Goal: Check status: Check status

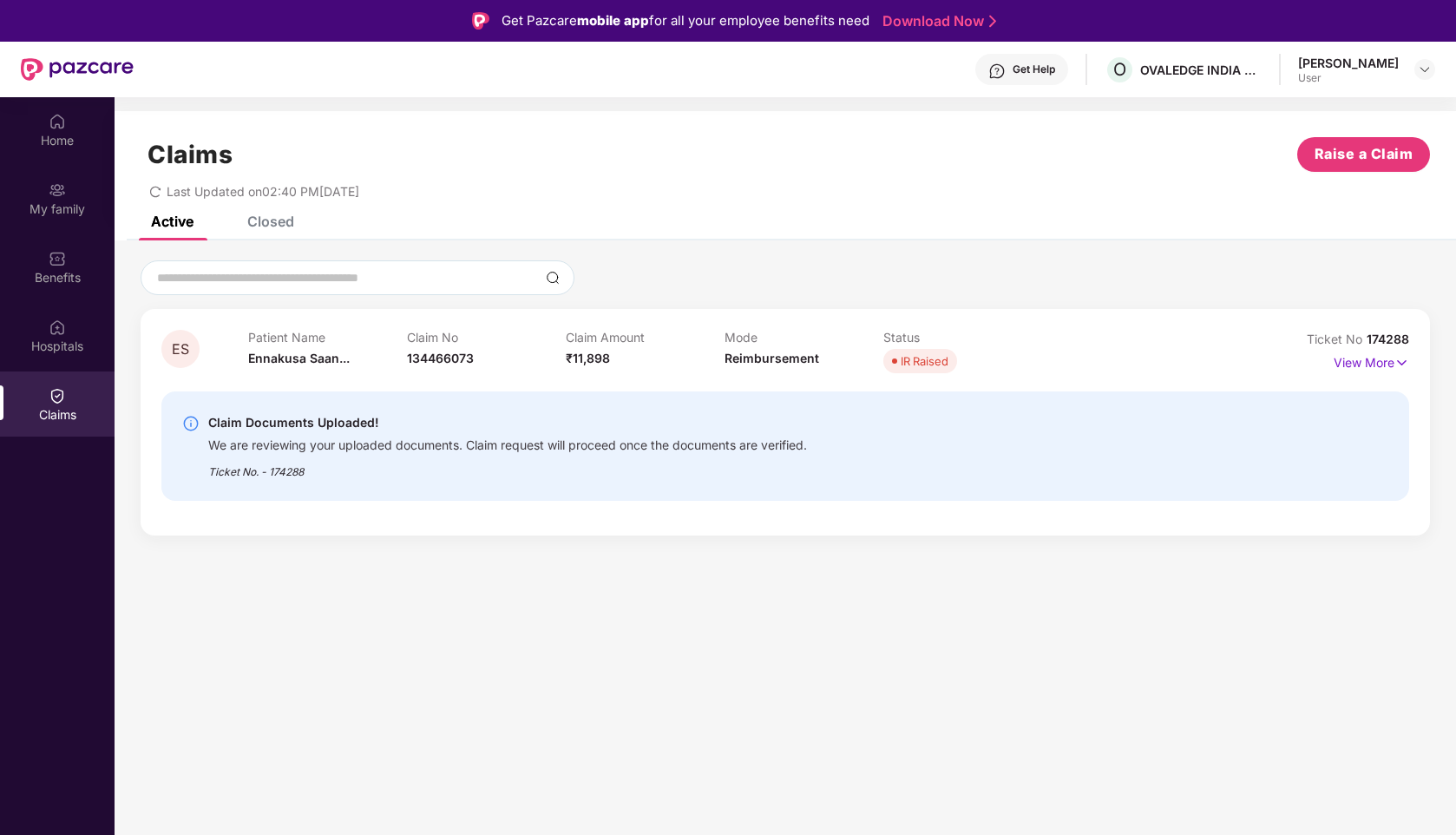
click at [912, 358] on div "IR Raised" at bounding box center [924, 361] width 48 height 17
click at [1382, 361] on p "View More" at bounding box center [1372, 361] width 75 height 23
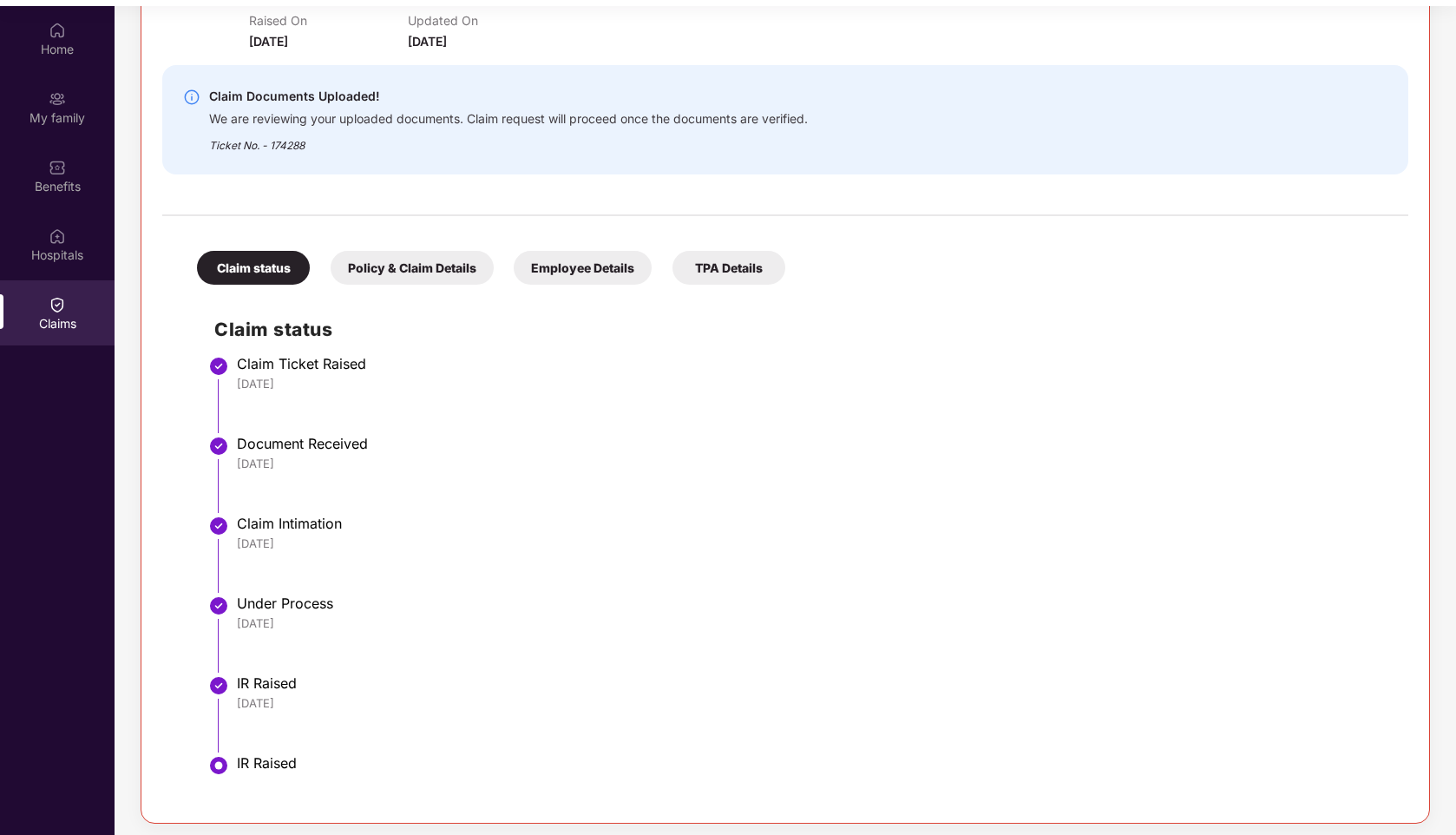
scroll to position [97, 0]
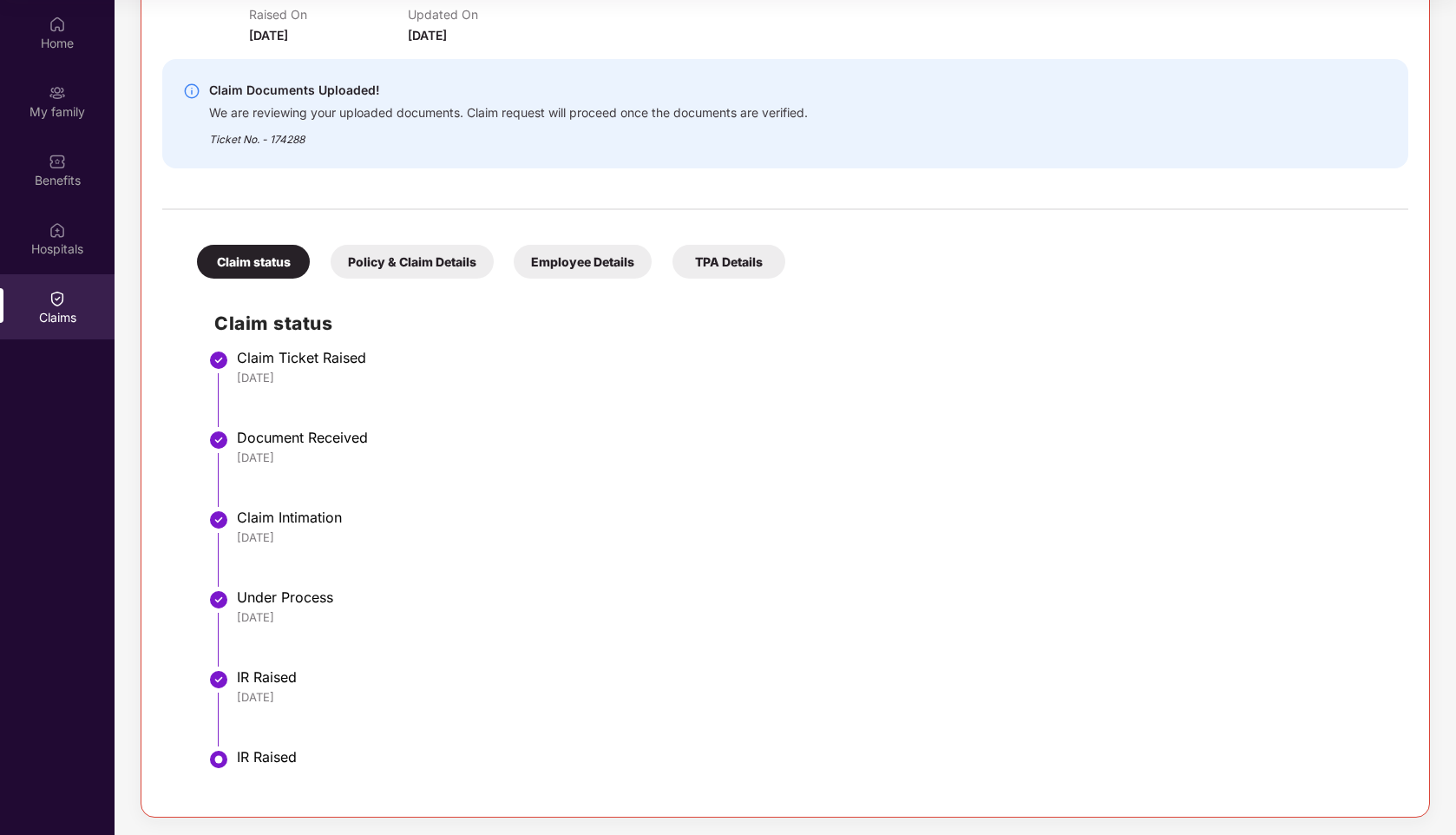
click at [417, 263] on div "Policy & Claim Details" at bounding box center [413, 262] width 163 height 34
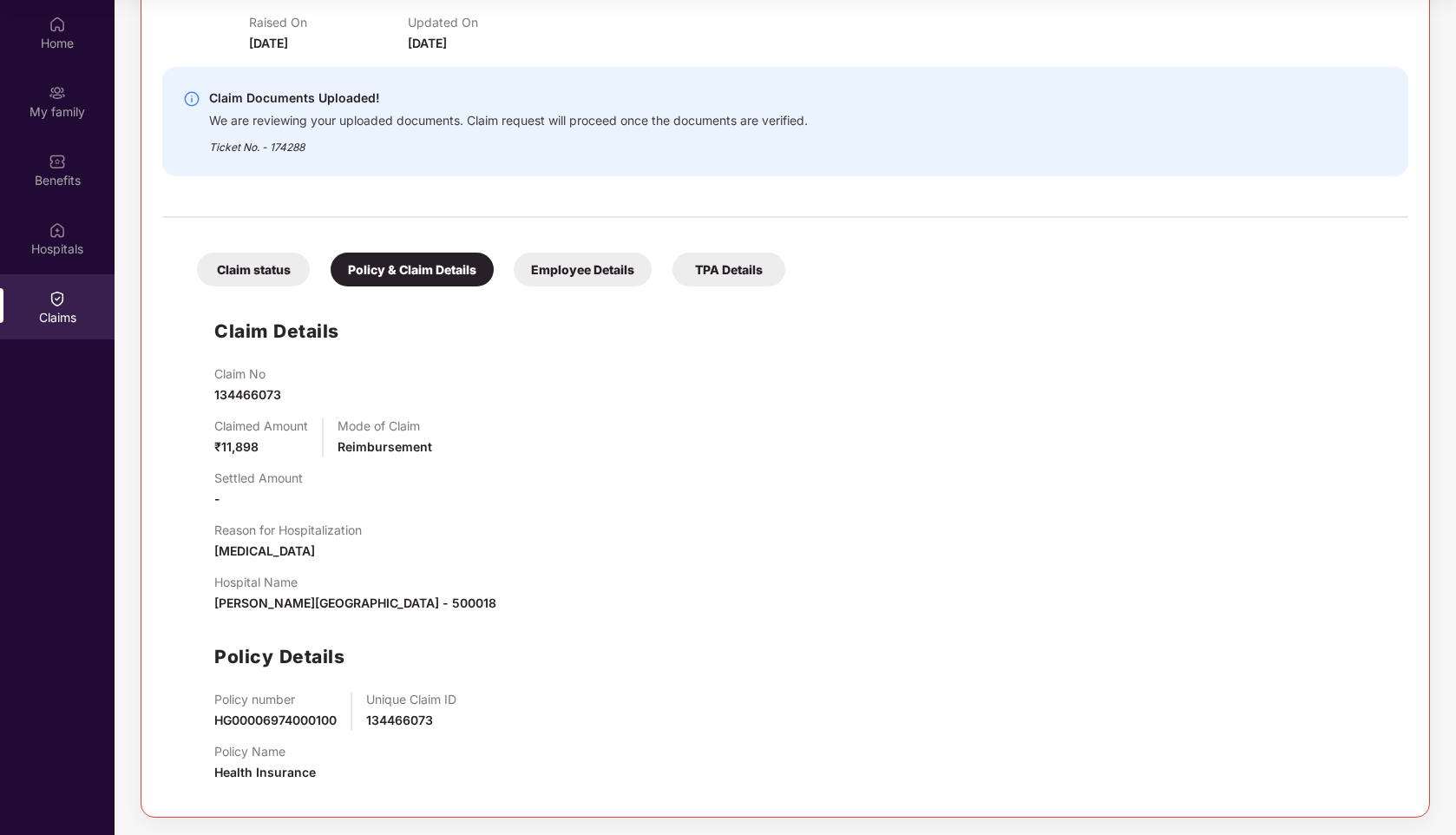
click at [592, 272] on div "Employee Details" at bounding box center [583, 269] width 138 height 34
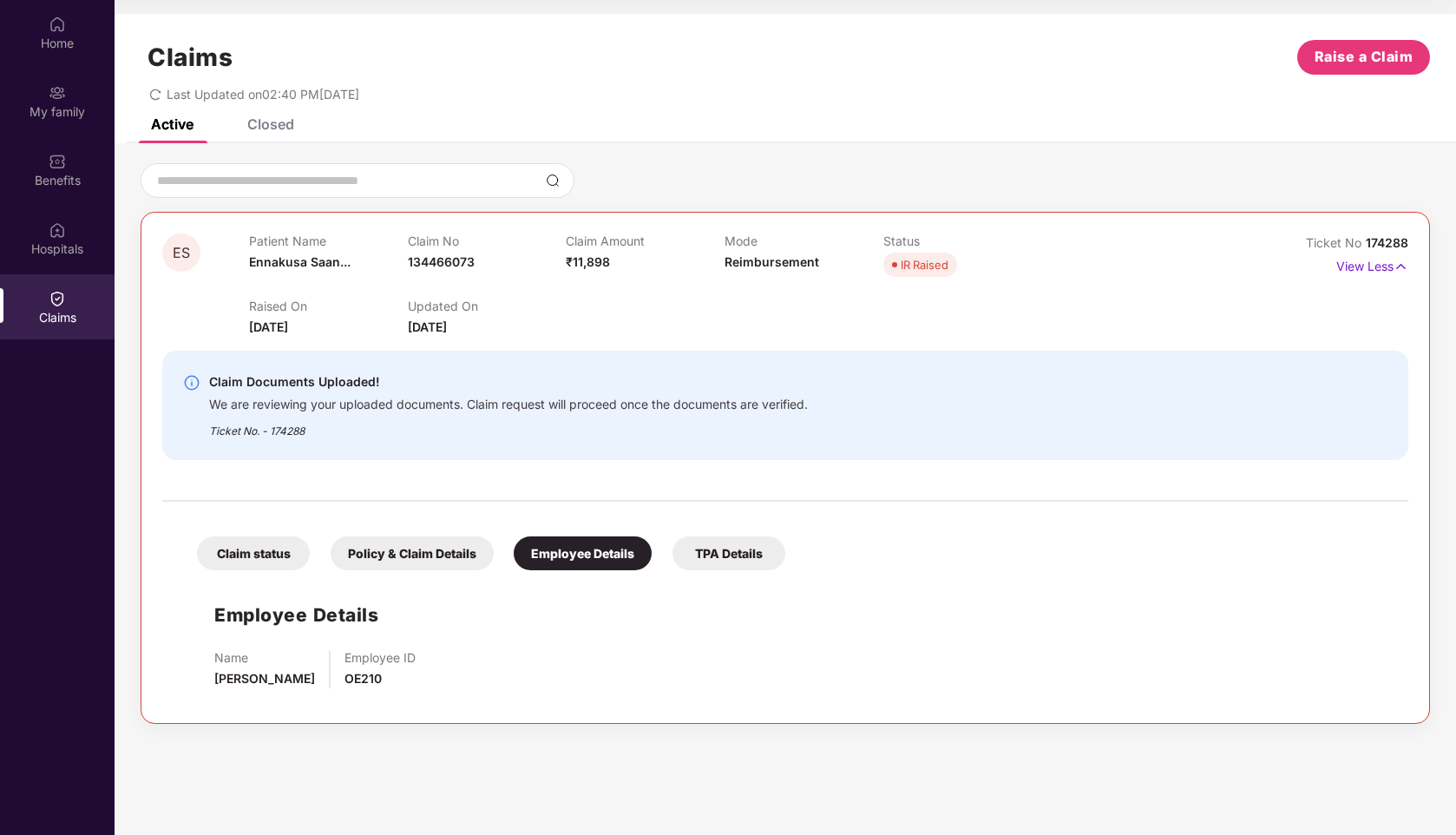
scroll to position [0, 0]
click at [746, 557] on div "TPA Details" at bounding box center [729, 553] width 113 height 34
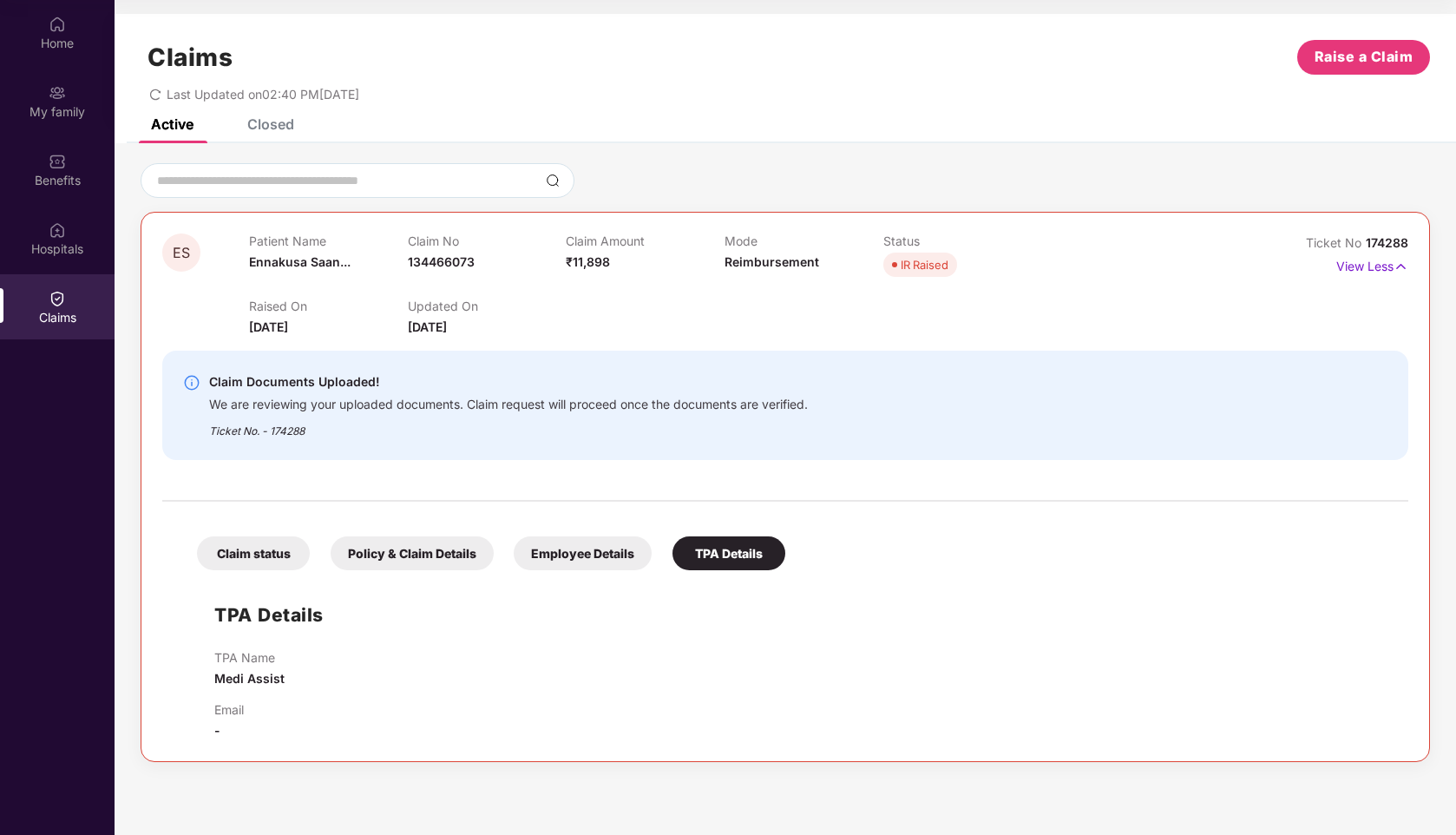
click at [280, 127] on div "Closed" at bounding box center [271, 124] width 47 height 17
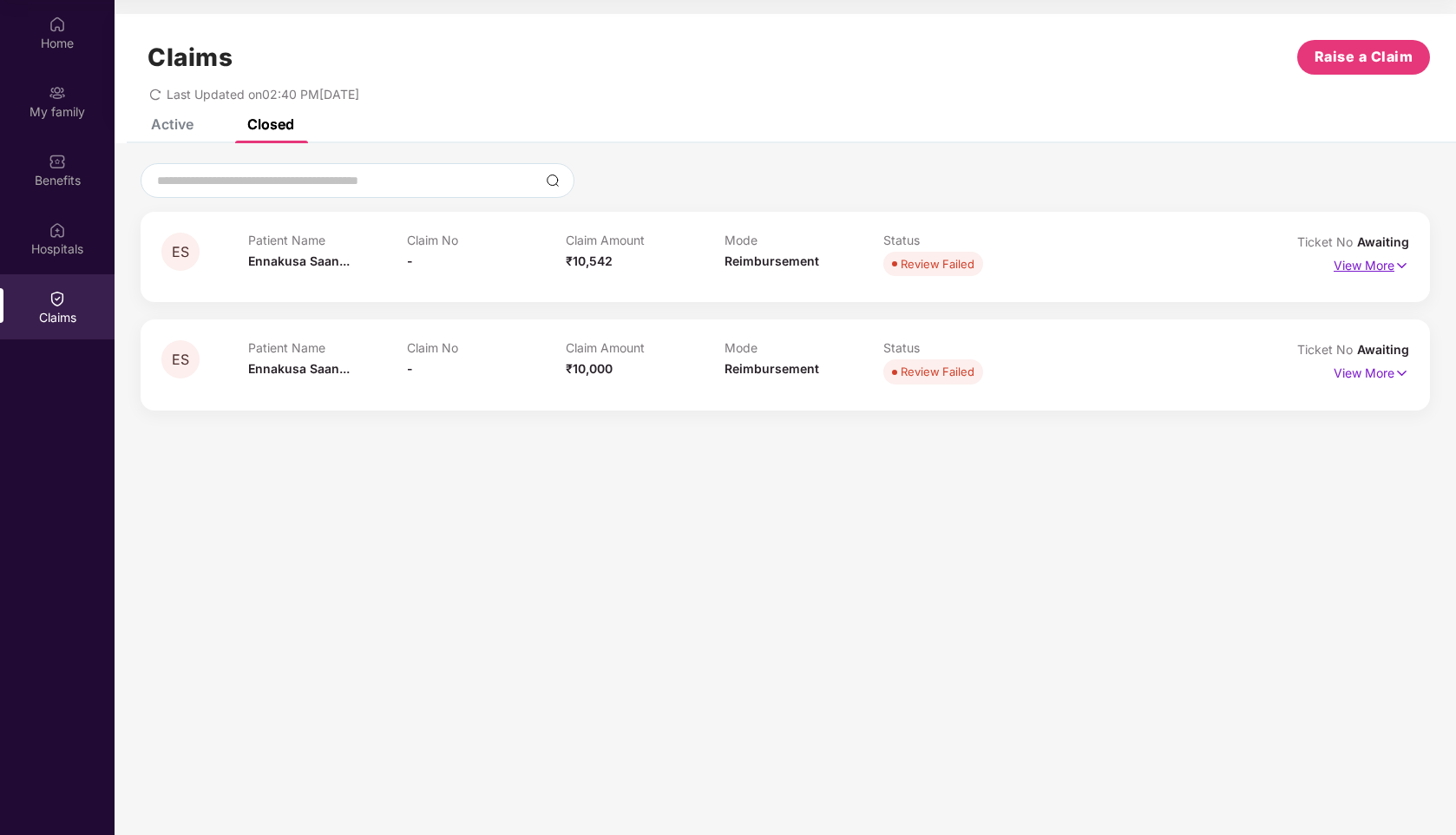
click at [1388, 263] on p "View More" at bounding box center [1372, 264] width 75 height 23
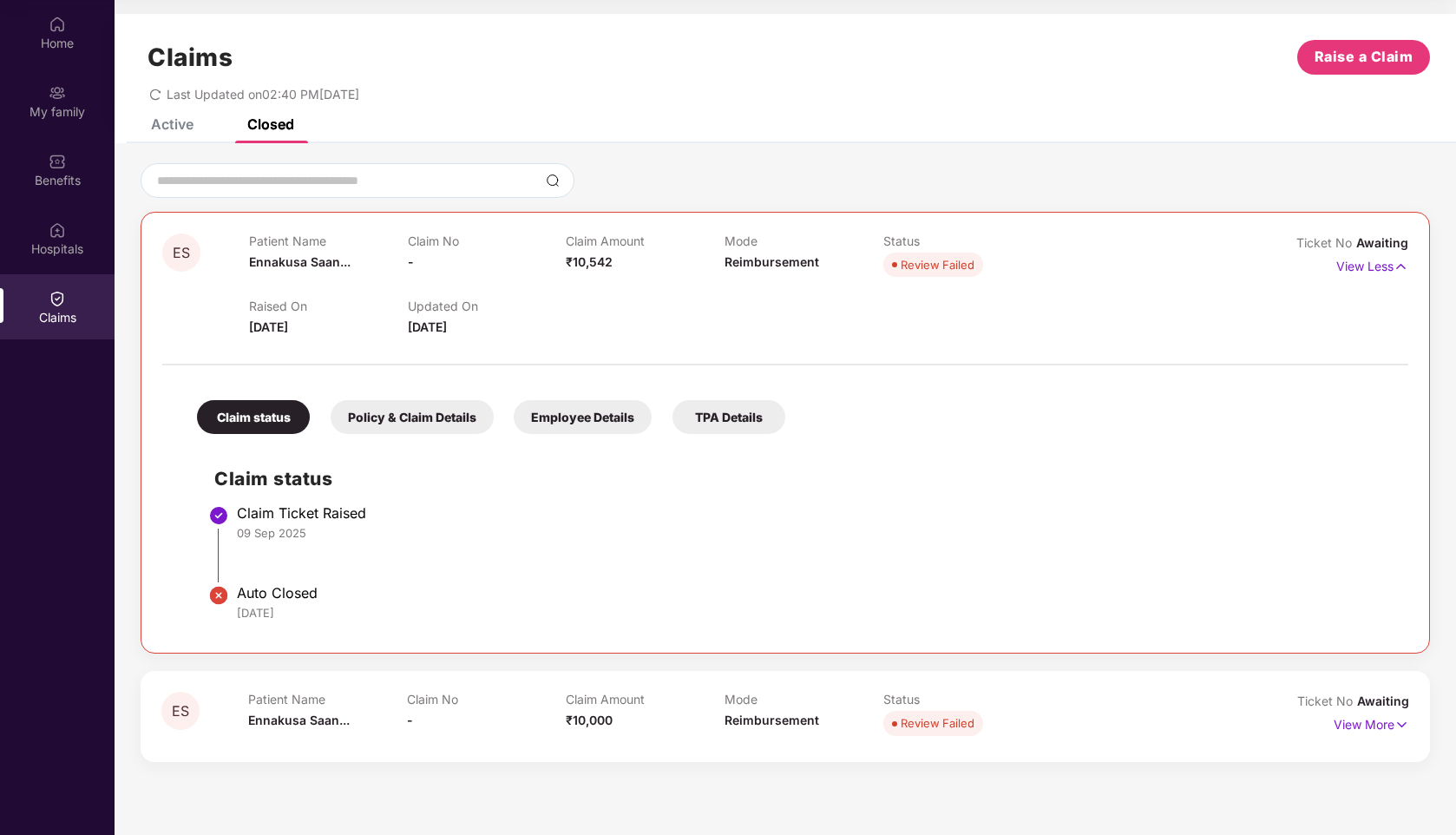
click at [719, 428] on div "TPA Details" at bounding box center [729, 417] width 113 height 34
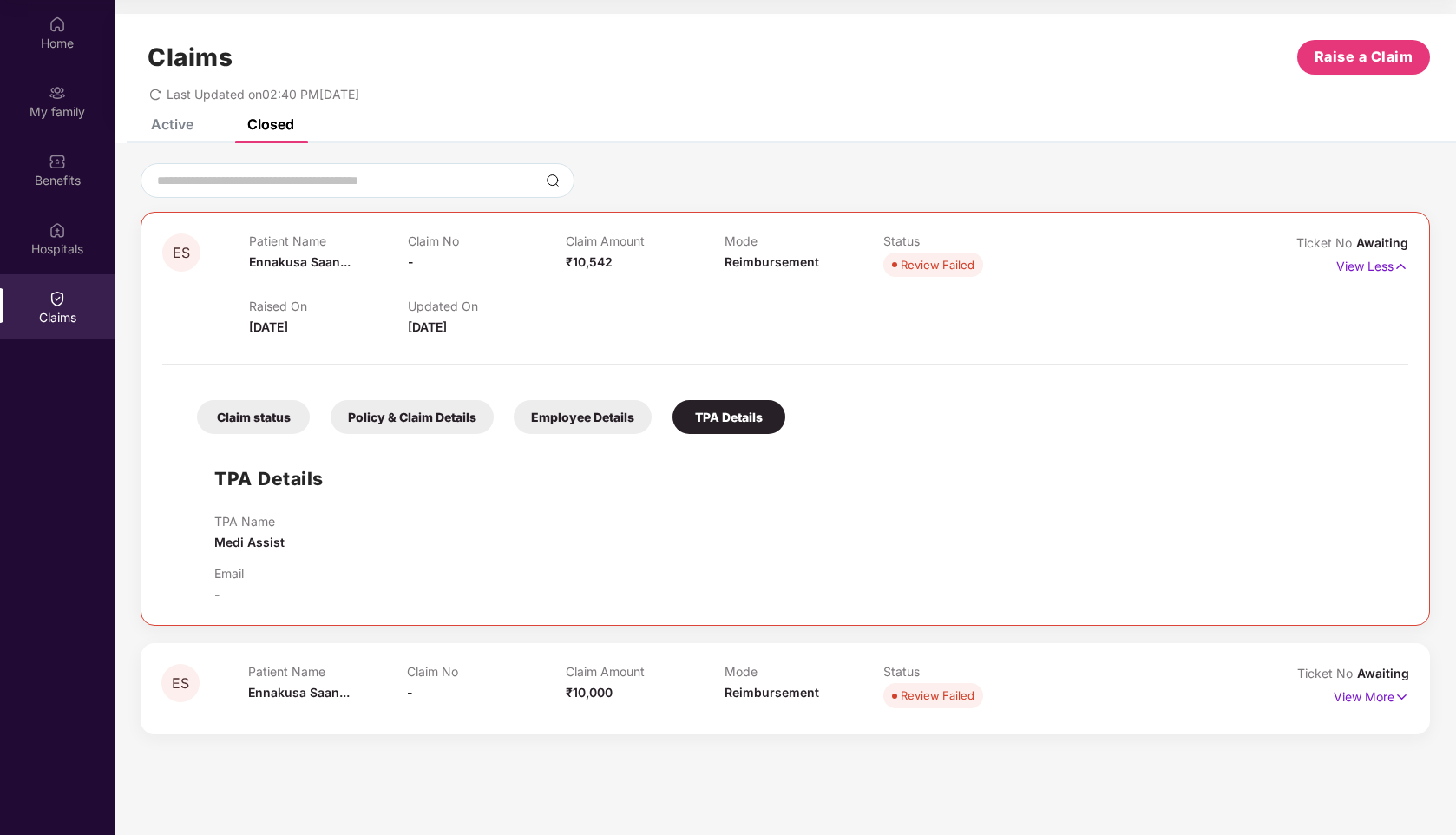
click at [612, 418] on div "Employee Details" at bounding box center [583, 417] width 138 height 34
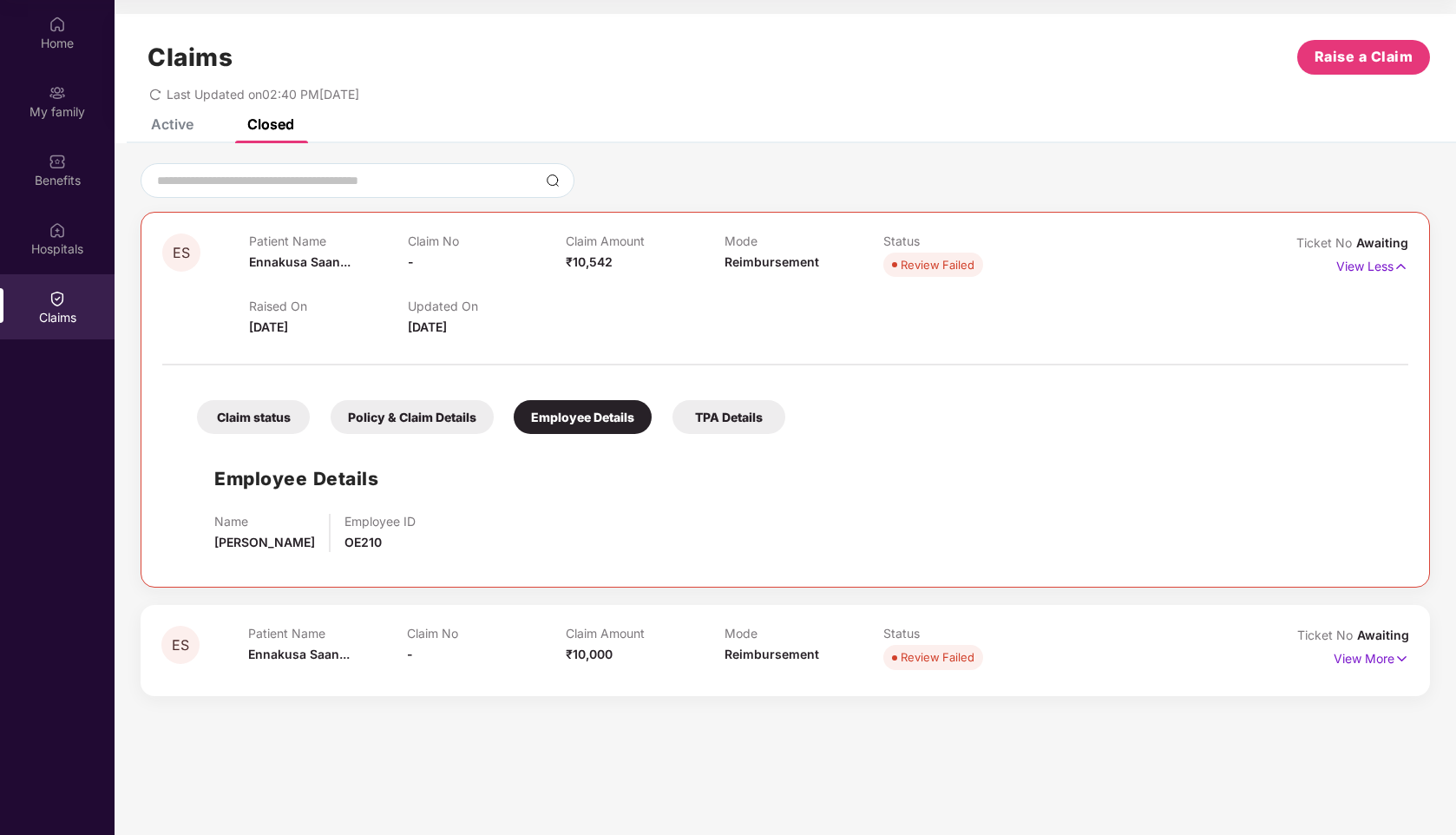
click at [485, 407] on div "Policy & Claim Details" at bounding box center [413, 417] width 163 height 34
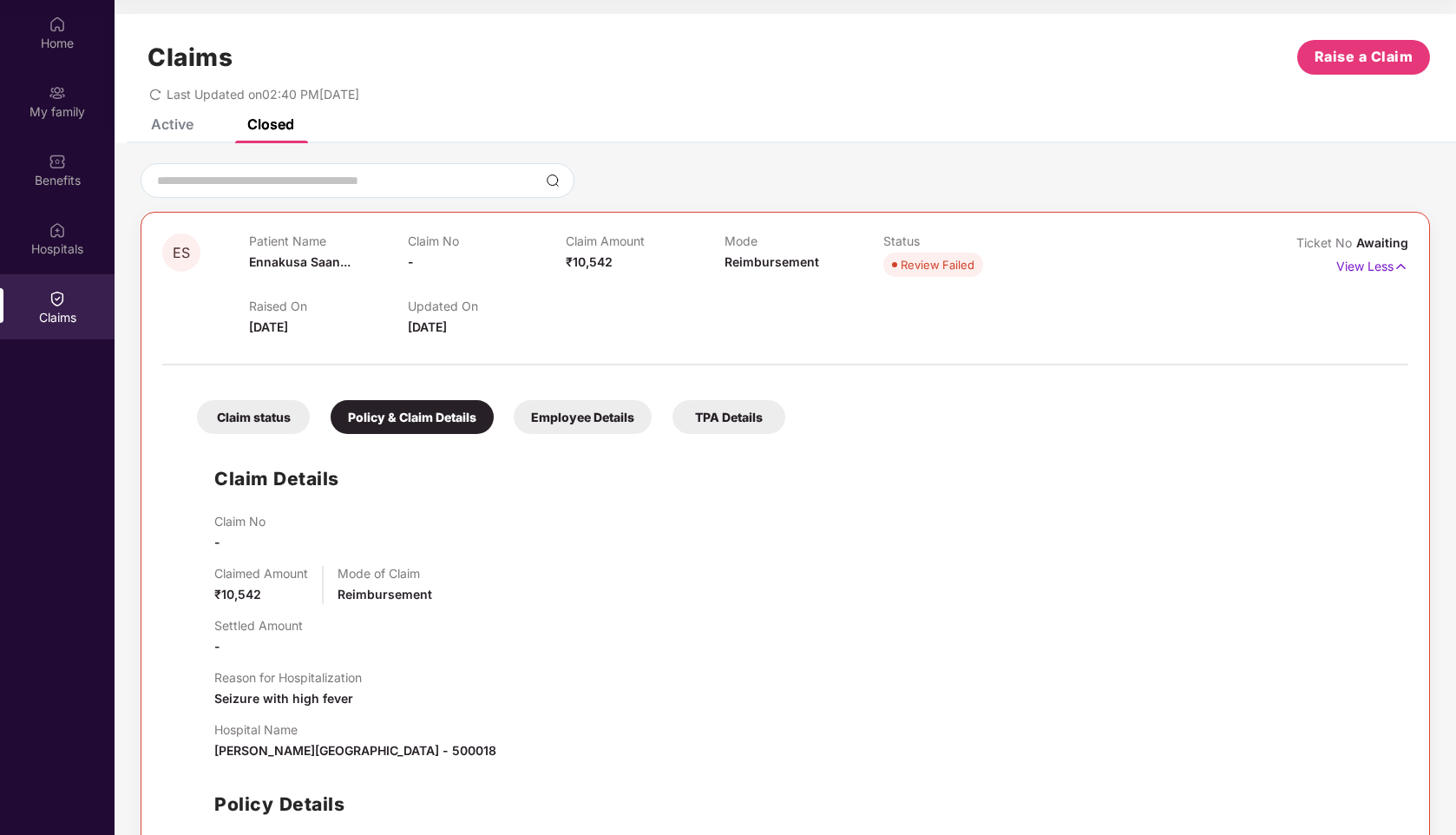
click at [236, 399] on div "Claim status Policy & Claim Details Employee Details TPA Details" at bounding box center [482, 408] width 606 height 51
click at [161, 131] on div "Active" at bounding box center [171, 124] width 42 height 17
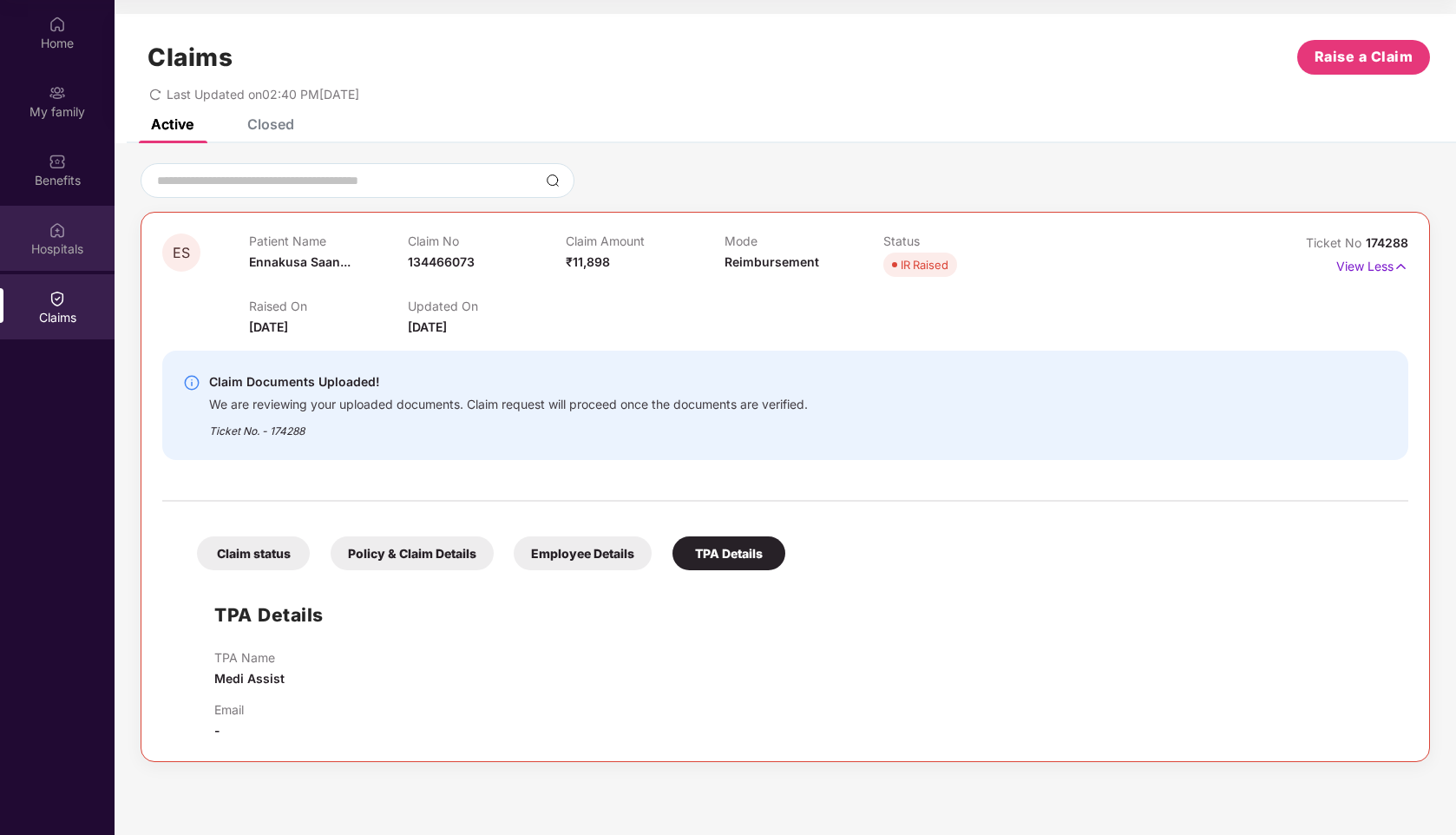
click at [66, 225] on div "Hospitals" at bounding box center [57, 238] width 115 height 65
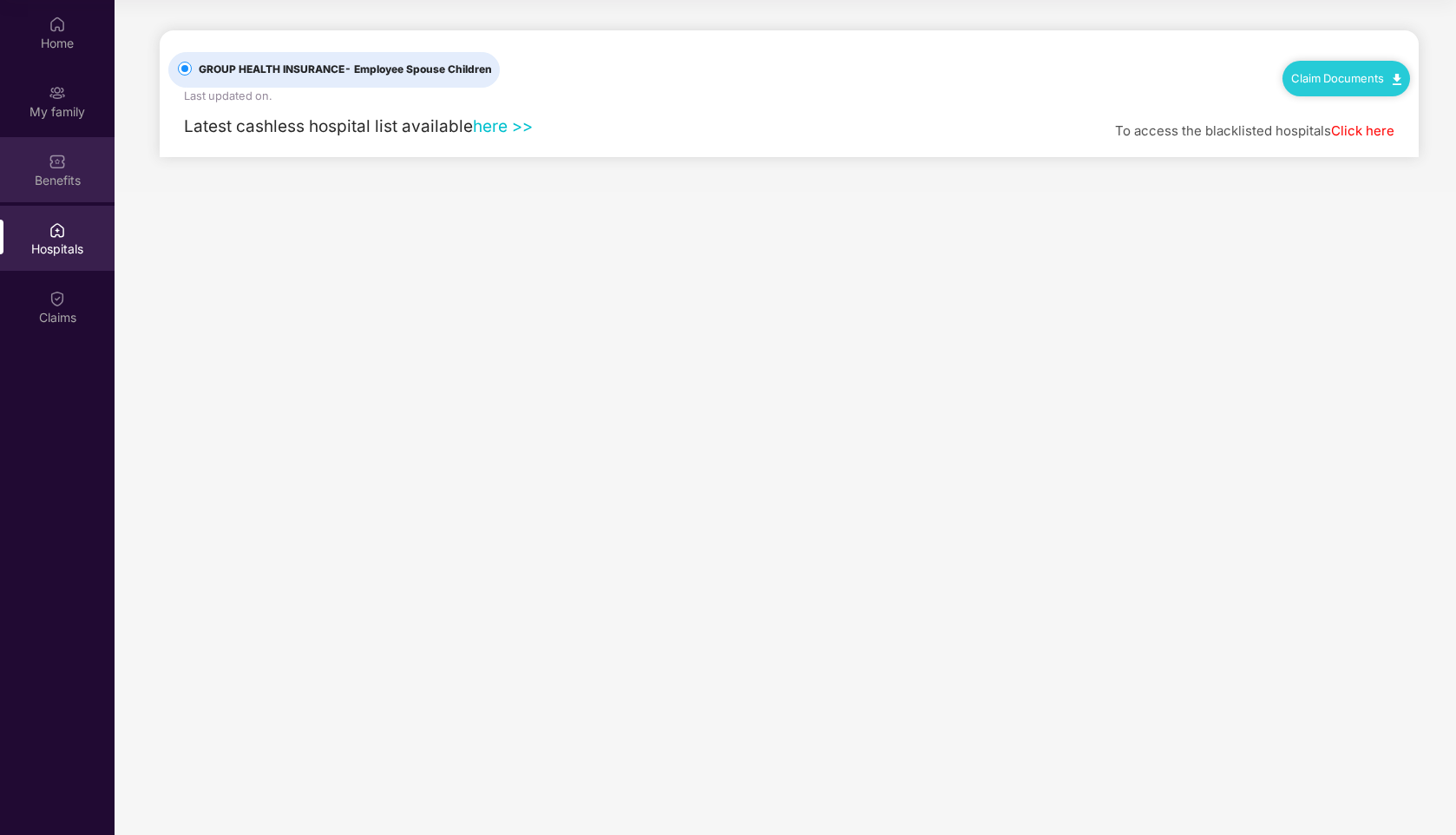
click at [62, 164] on img at bounding box center [57, 161] width 17 height 17
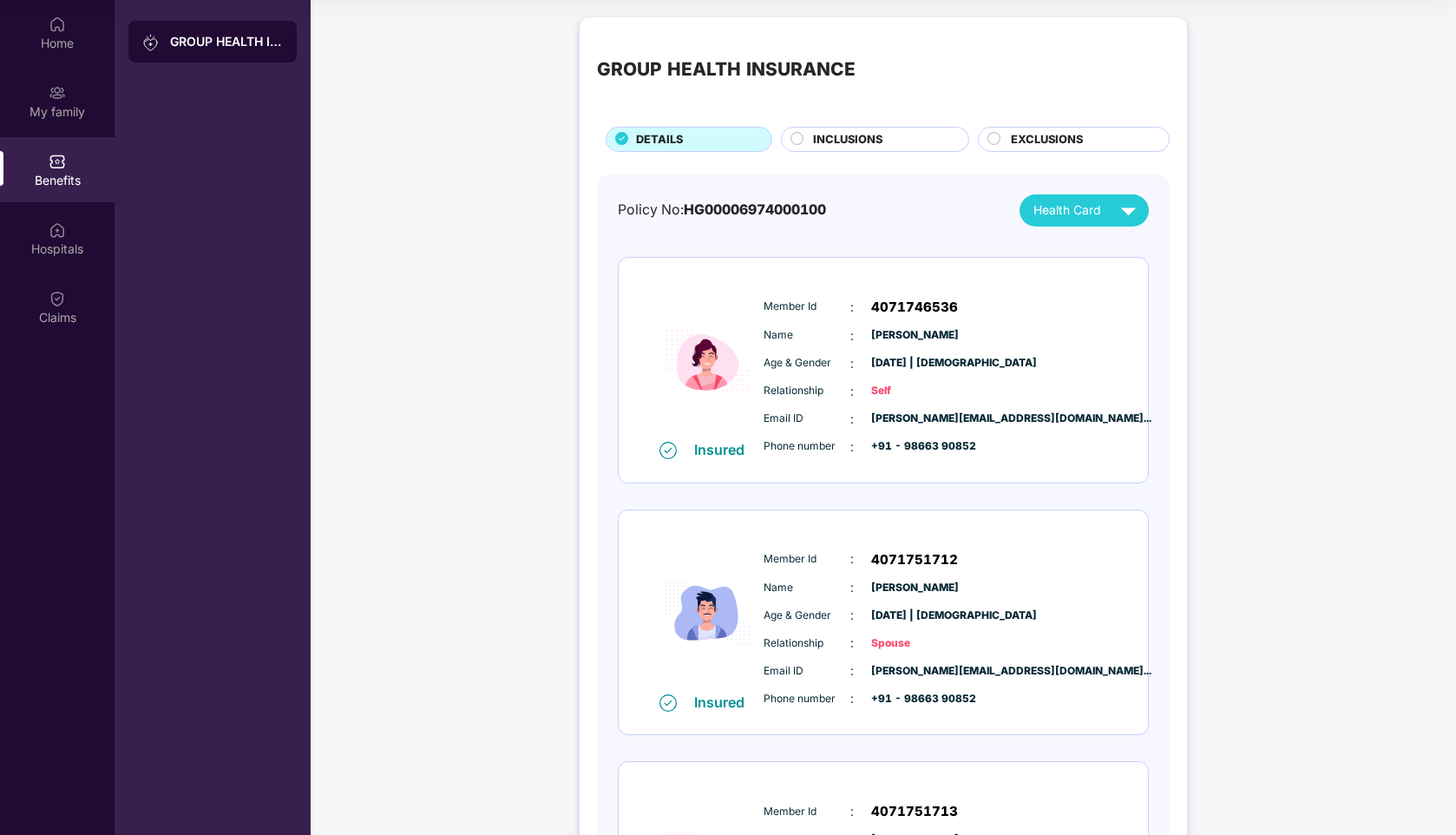
scroll to position [260, 0]
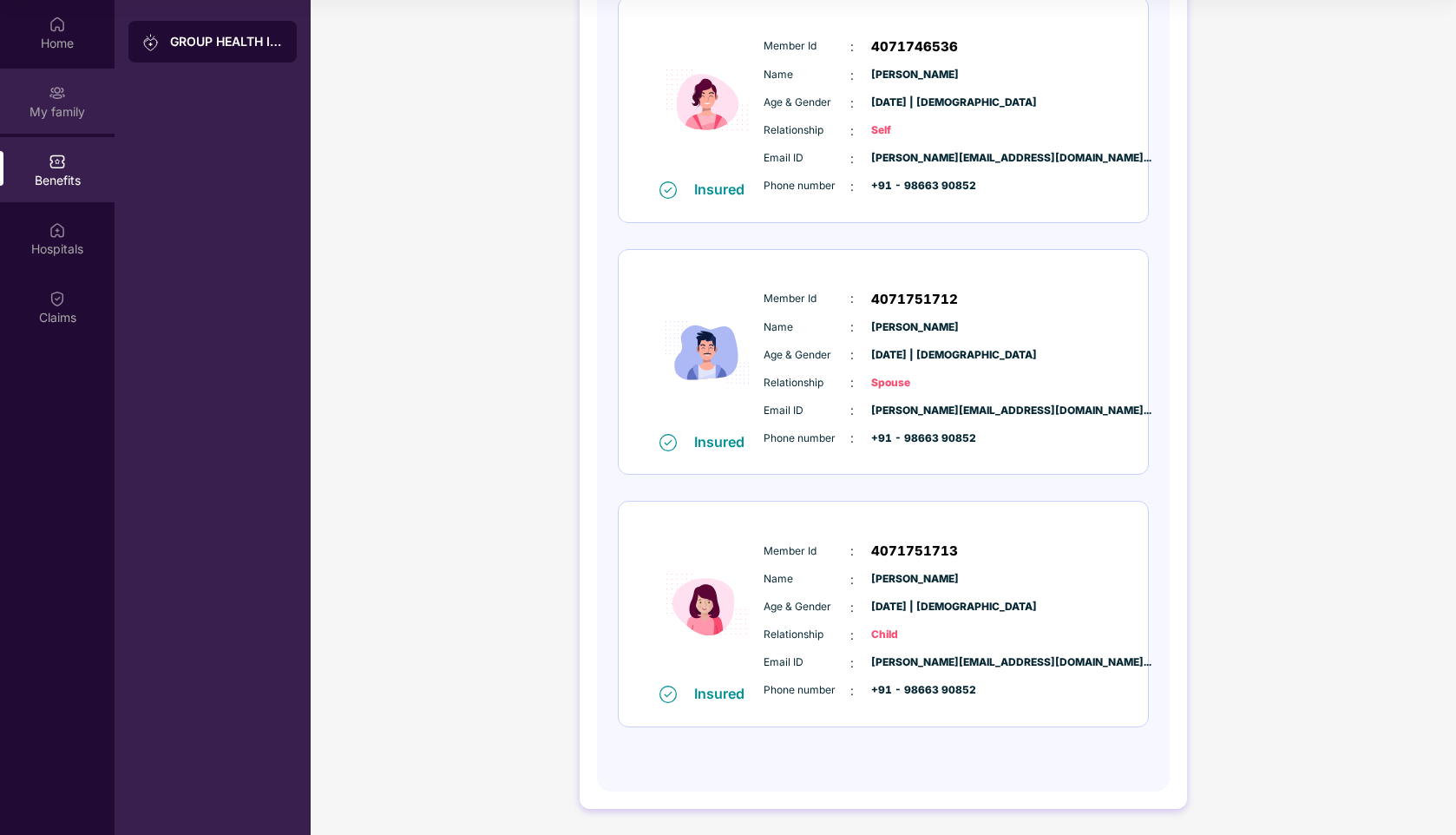
click at [56, 107] on div "My family" at bounding box center [57, 110] width 115 height 17
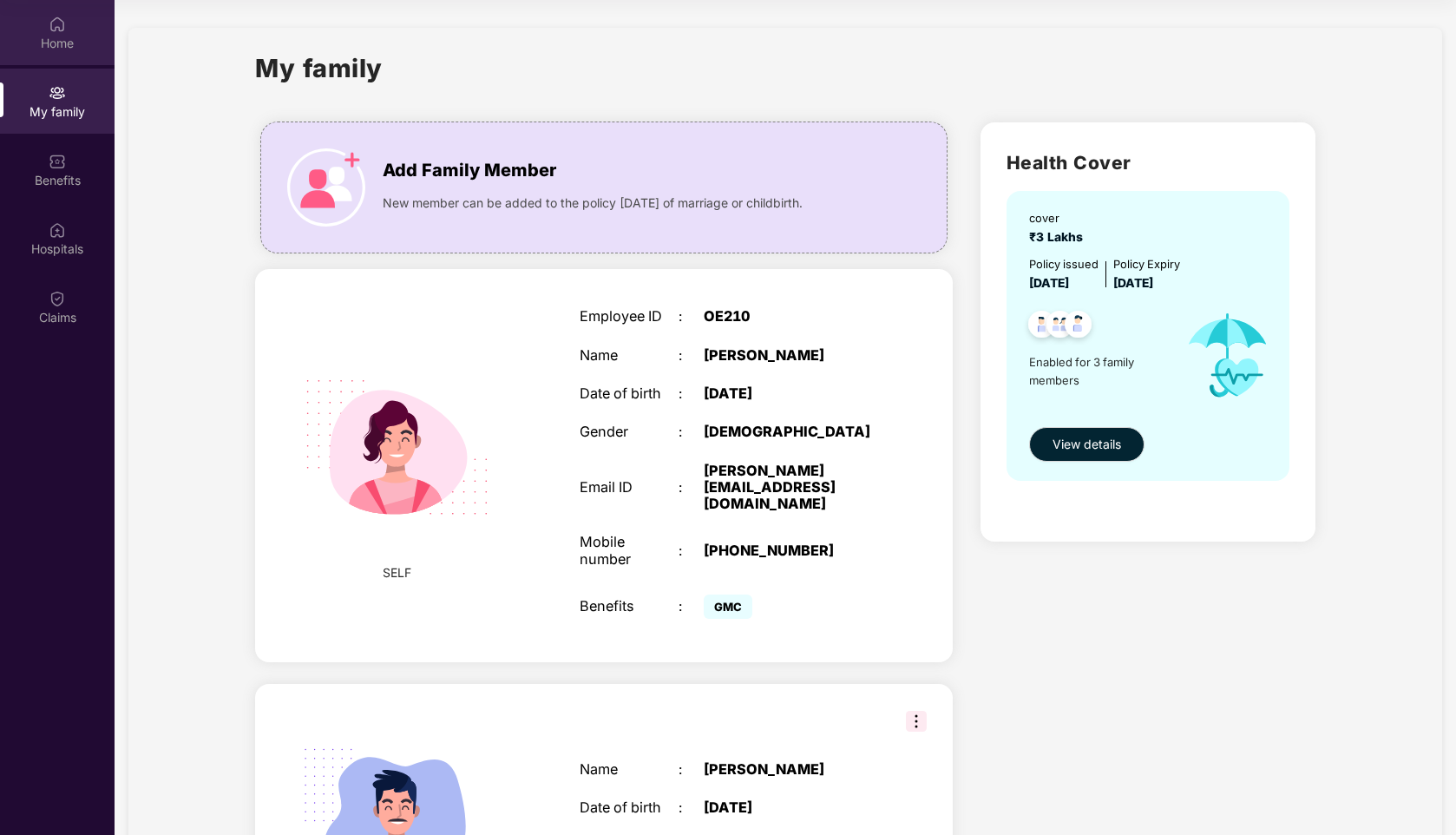
click at [68, 39] on div "Home" at bounding box center [57, 43] width 115 height 17
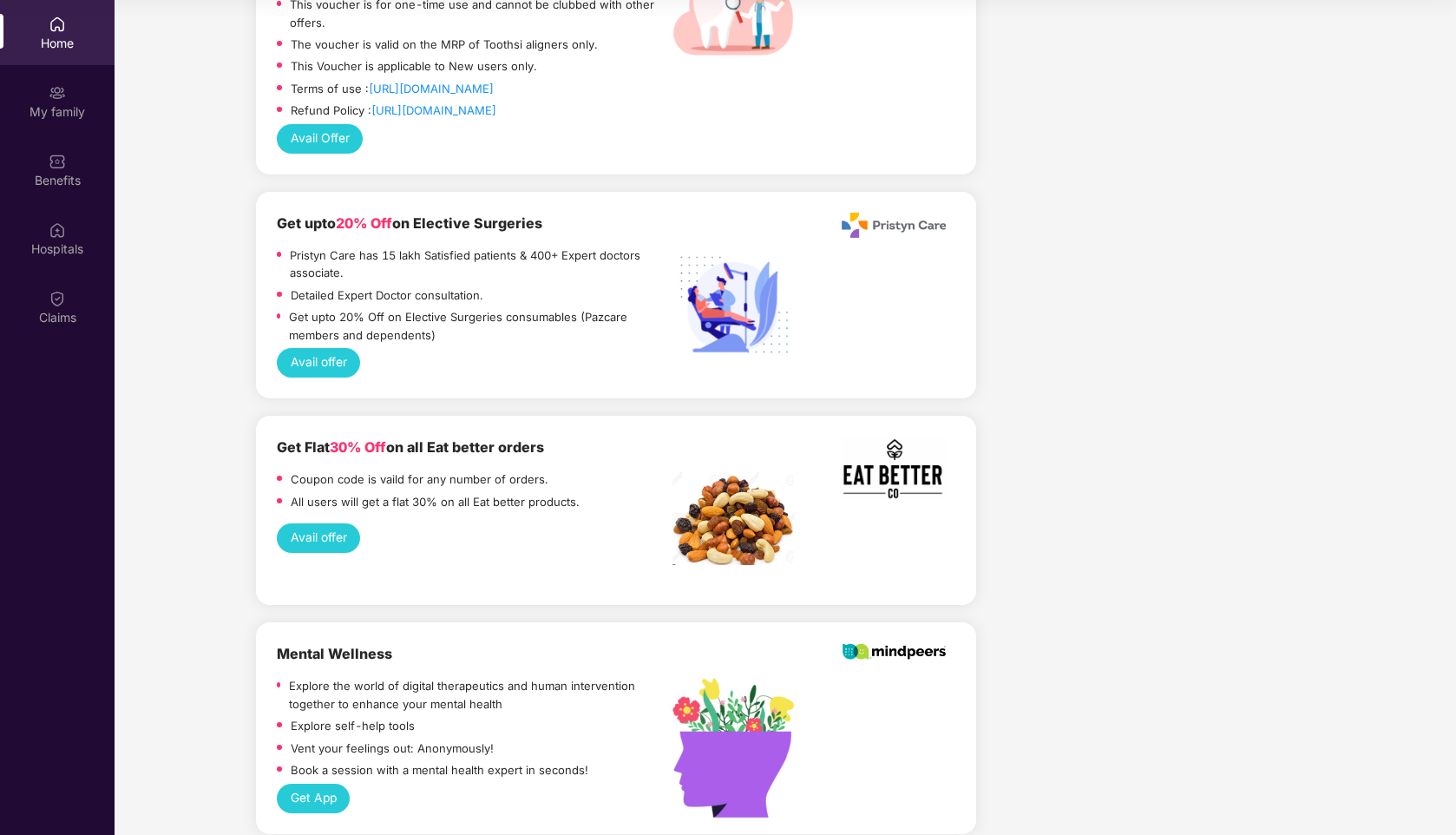
scroll to position [4022, 0]
